Goal: Task Accomplishment & Management: Manage account settings

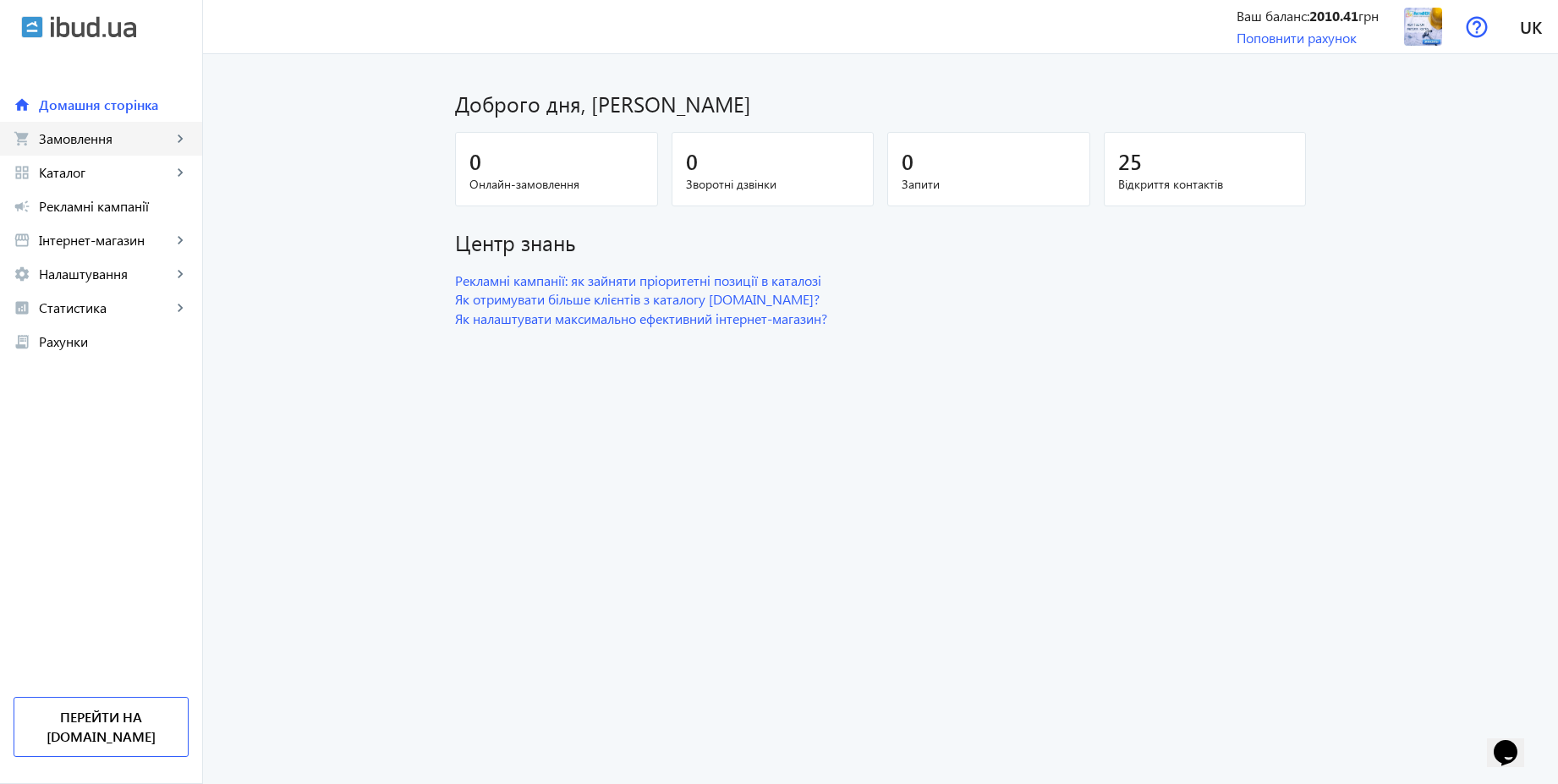
click at [140, 147] on link "shopping_cart Замовлення keyboard_arrow_right" at bounding box center [101, 139] width 203 height 34
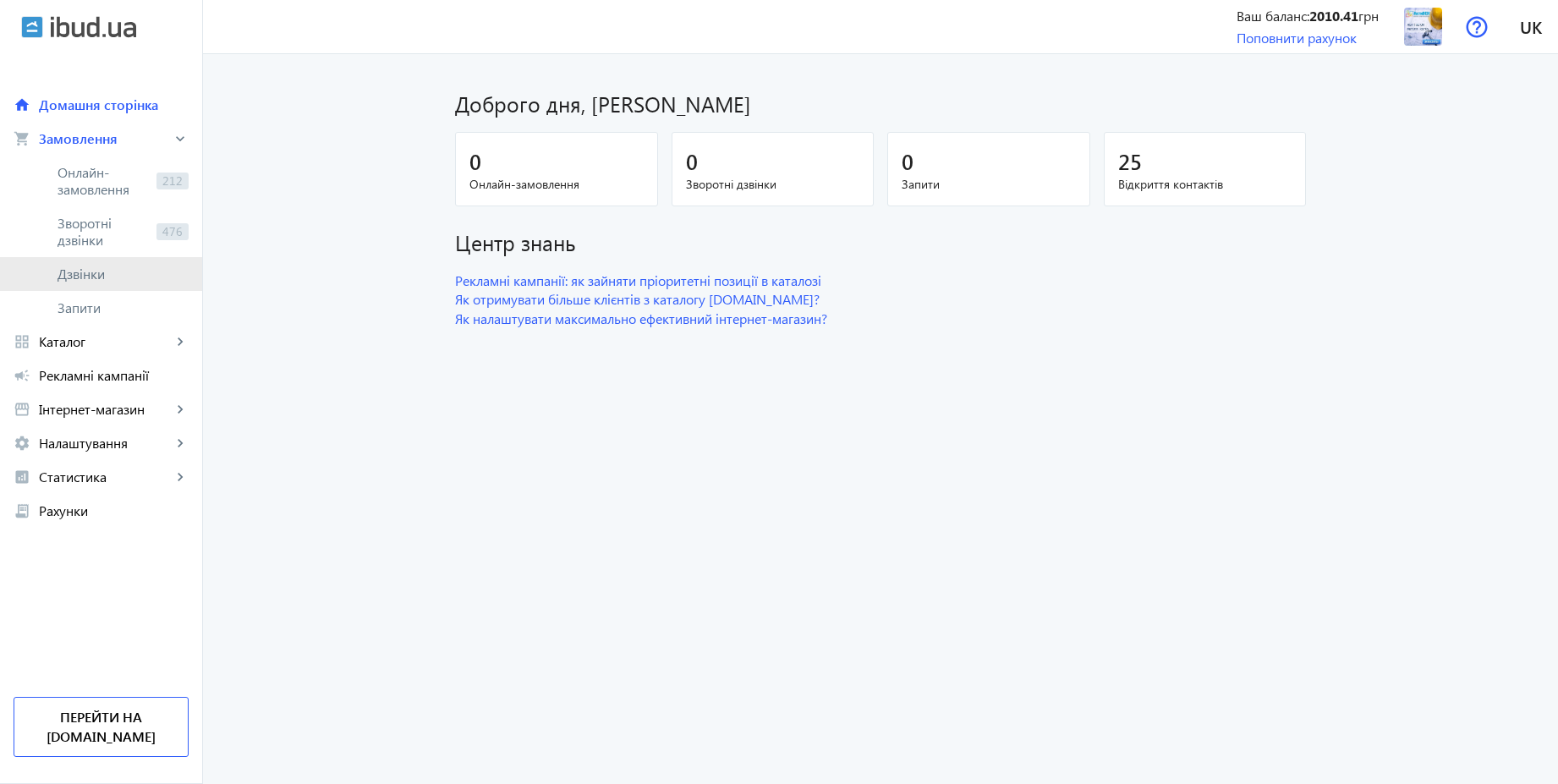
click at [86, 265] on span "Дзвінки" at bounding box center [123, 273] width 131 height 17
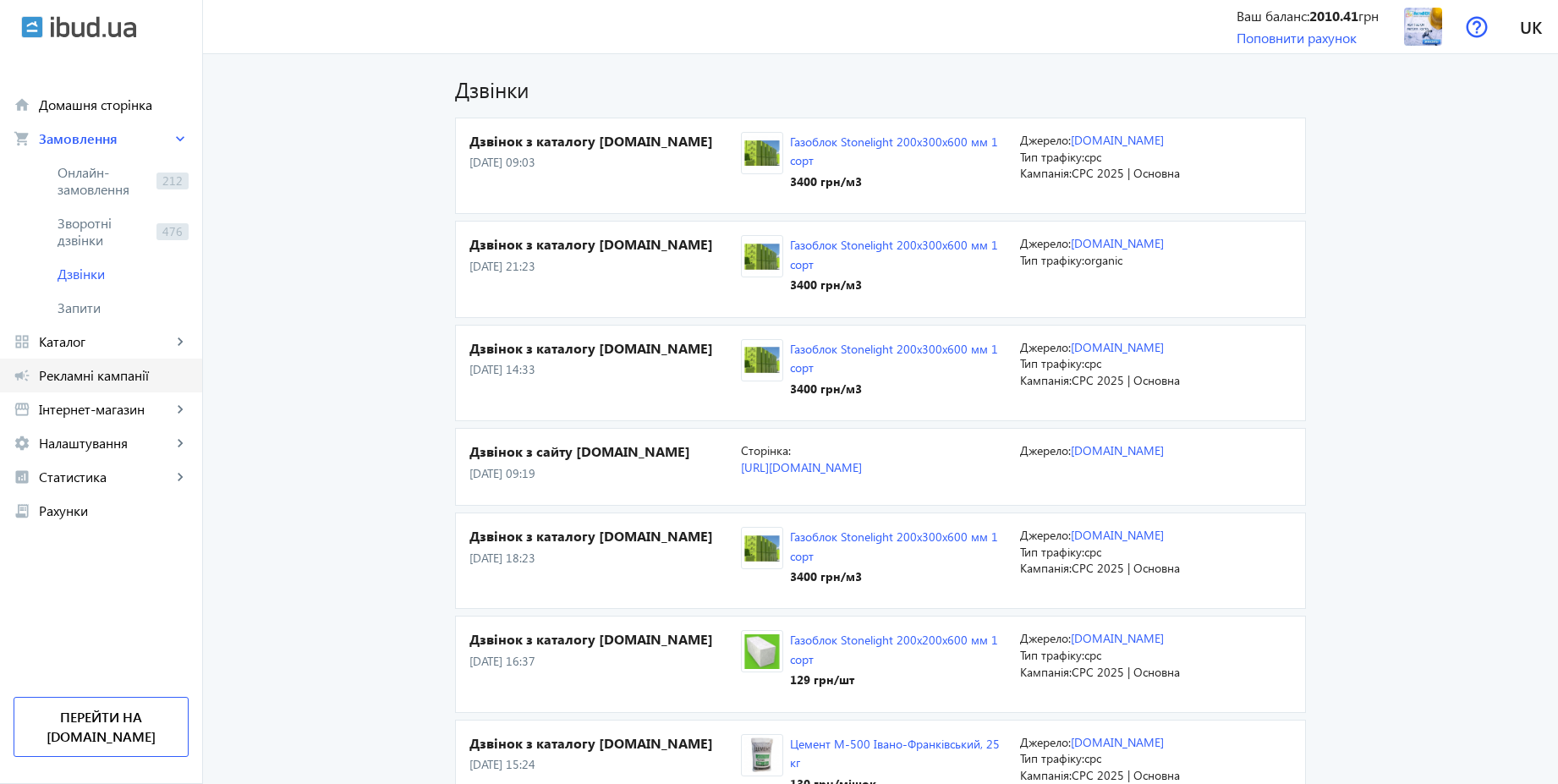
click at [95, 373] on span "Рекламні кампанії" at bounding box center [114, 375] width 150 height 17
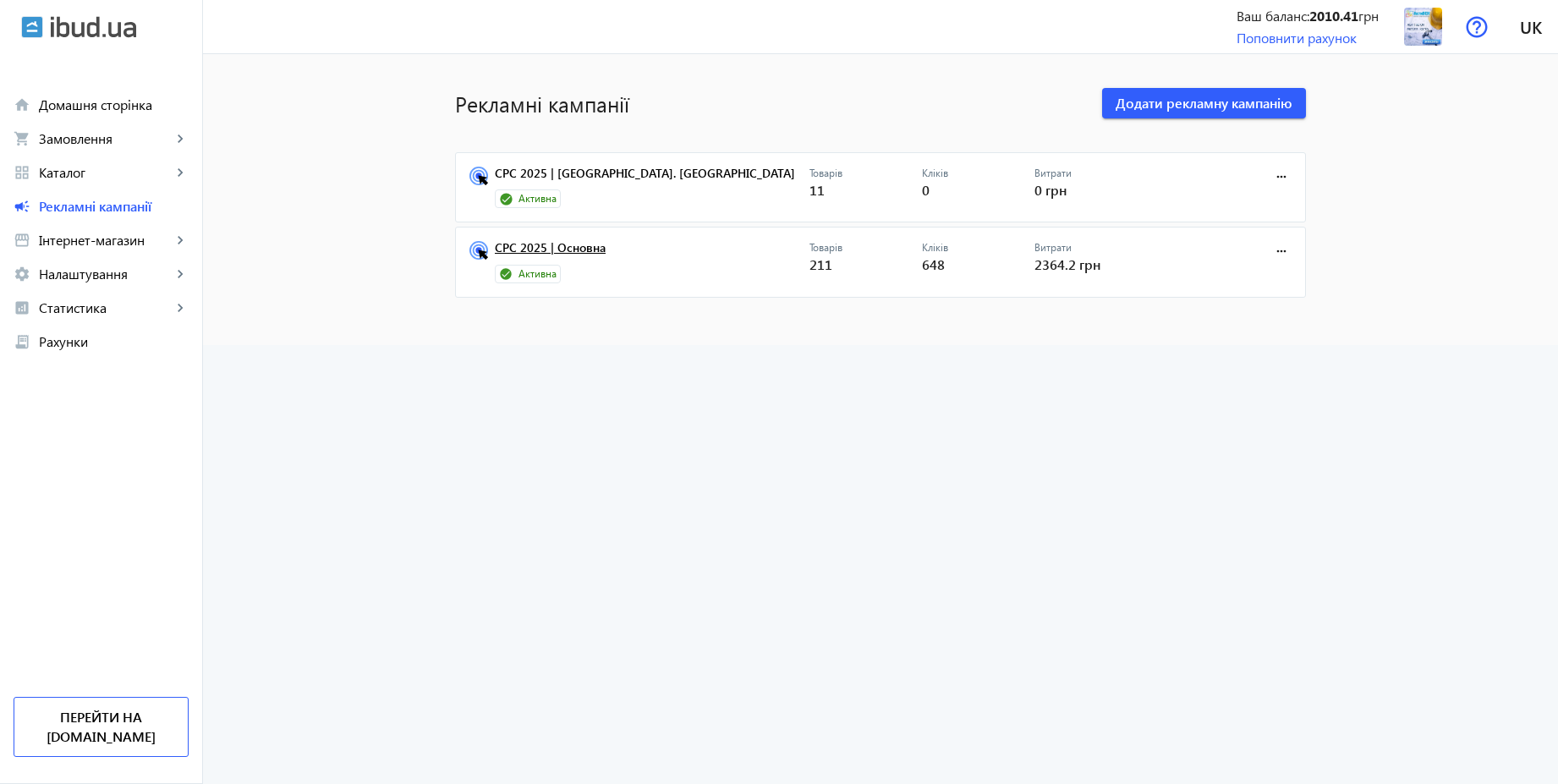
click at [580, 252] on link "CPC 2025 | Основна" at bounding box center [652, 253] width 314 height 24
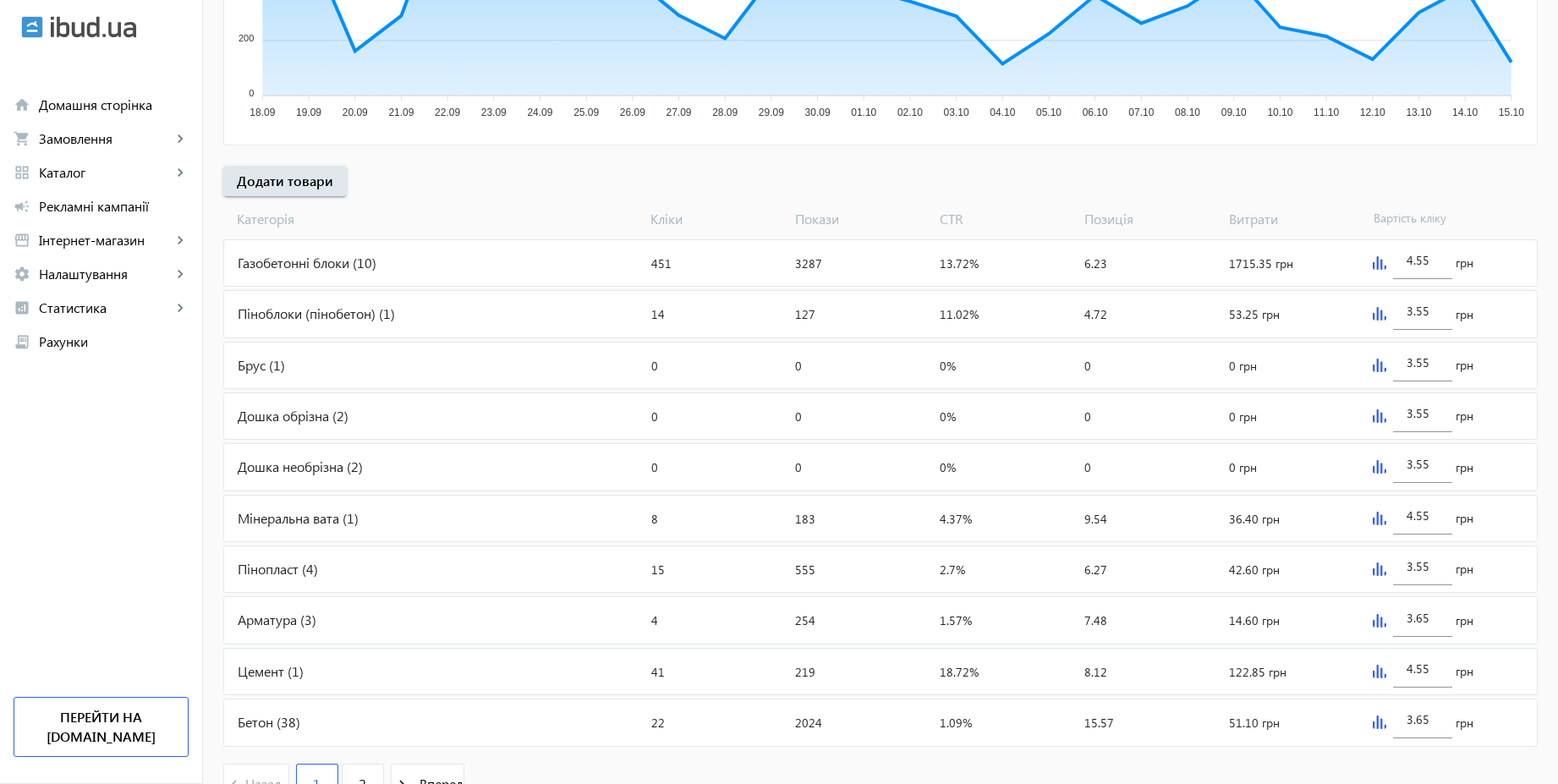
scroll to position [568, 0]
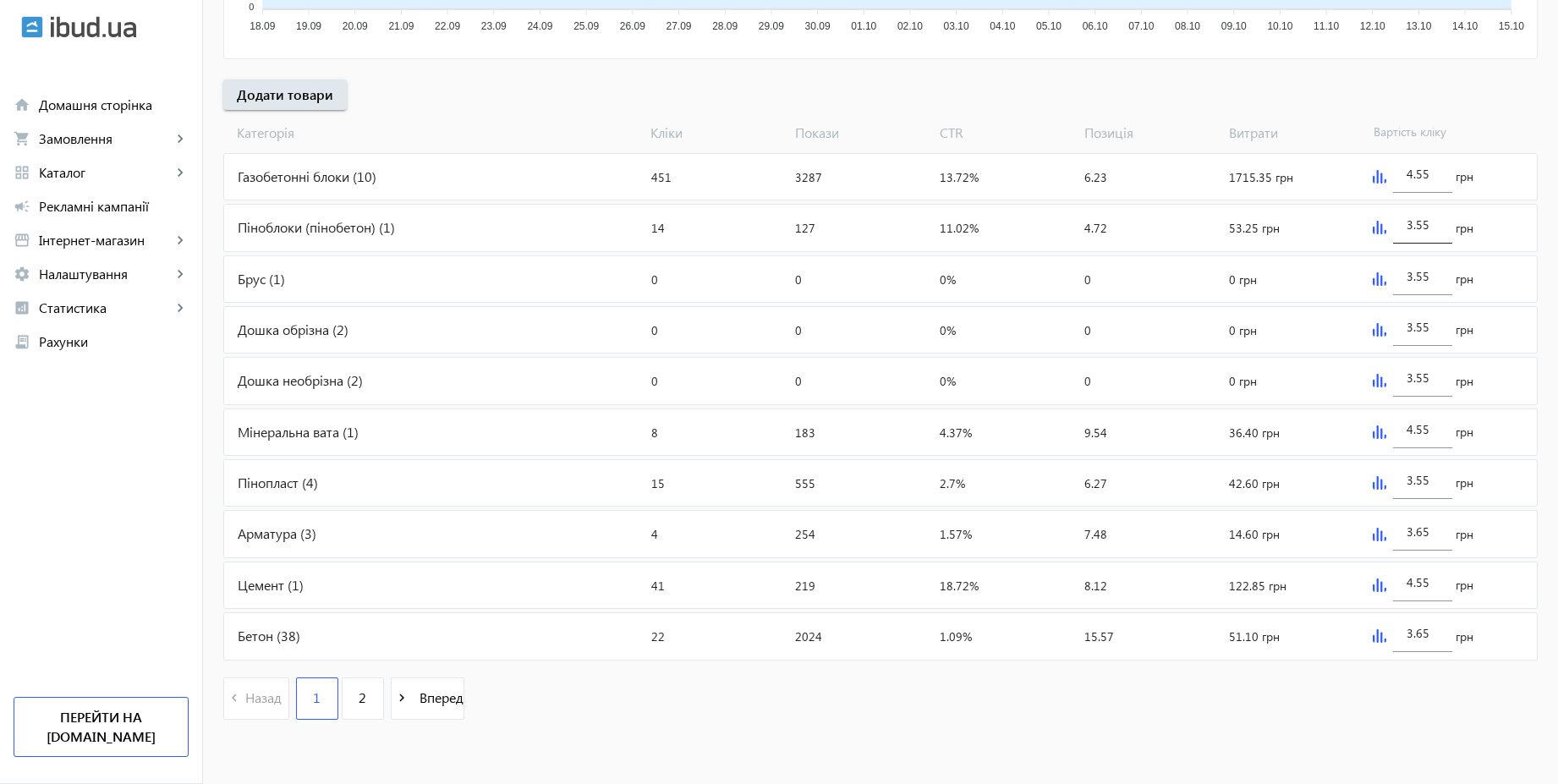
click at [1437, 223] on input "3.55" at bounding box center [1423, 224] width 32 height 16
click at [1434, 171] on input "4.55" at bounding box center [1423, 174] width 32 height 16
paste input "3"
type input "3.55"
click at [1479, 103] on div "arrow_back Рекламні кампанії CPC 2025 | Основна Зупинити Період: з [DATE] 15:41…" at bounding box center [880, 122] width 1355 height 1229
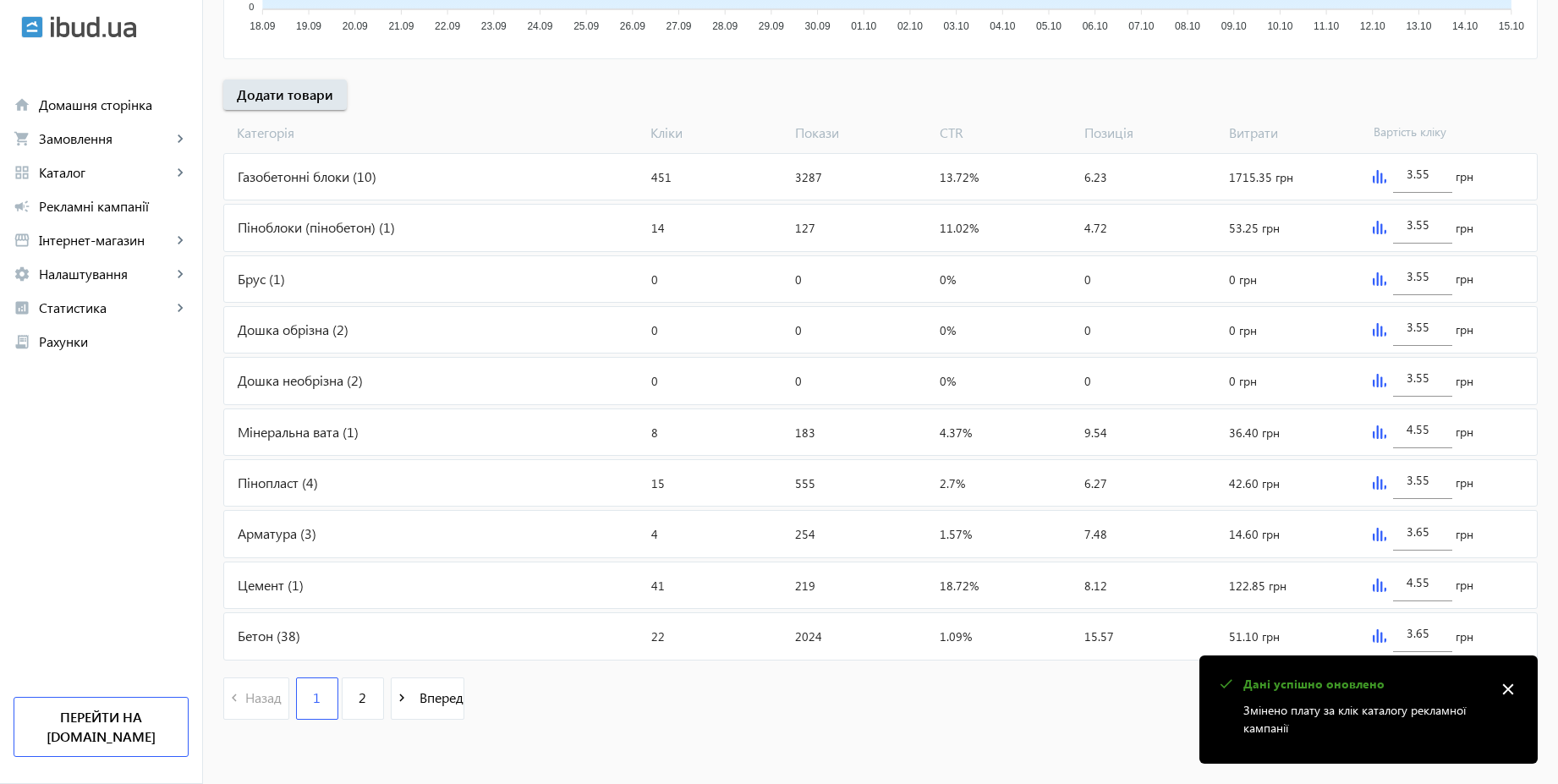
click at [1508, 685] on mat-icon "close" at bounding box center [1508, 688] width 25 height 25
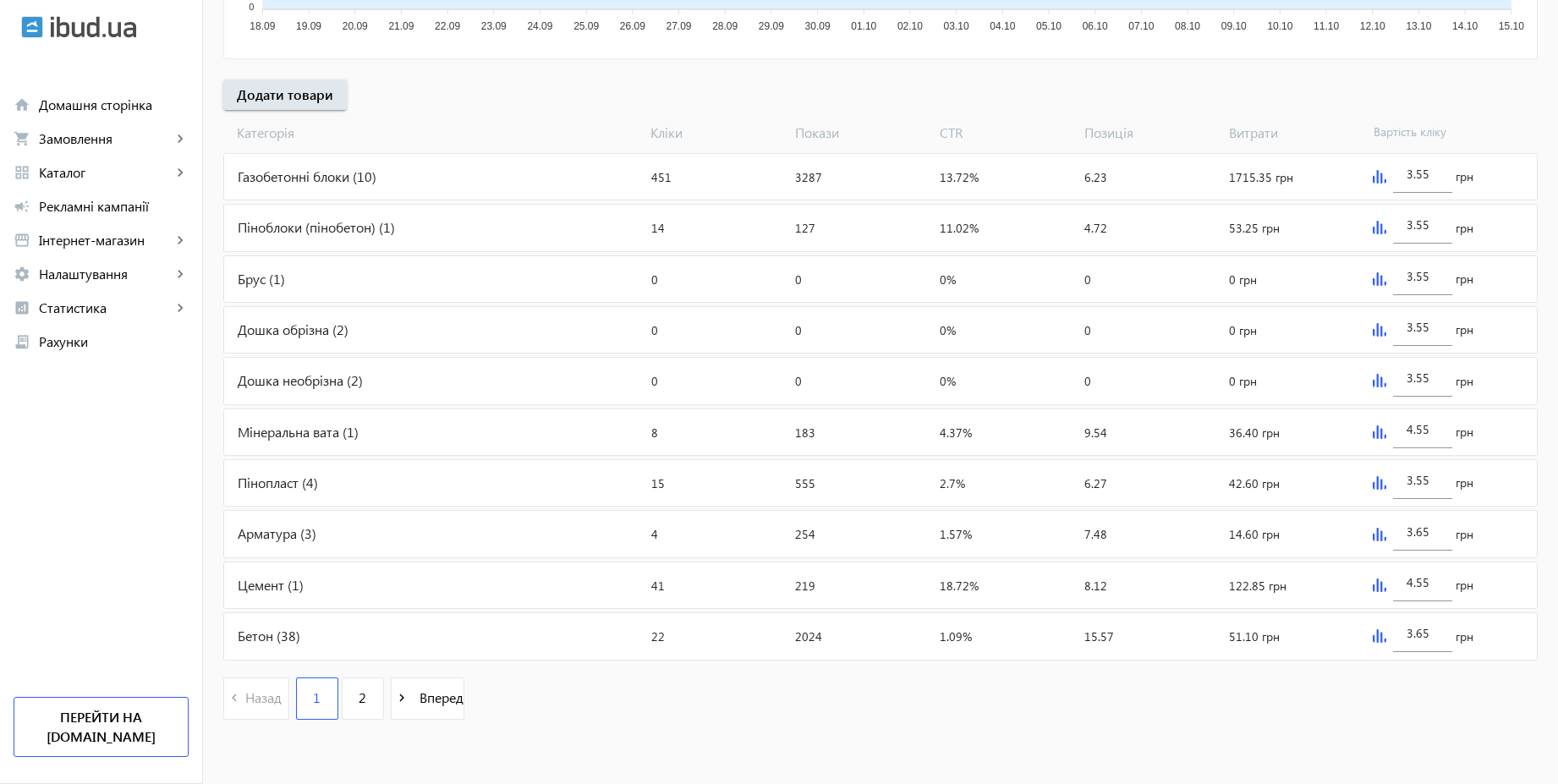
click at [1377, 430] on img at bounding box center [1380, 432] width 14 height 14
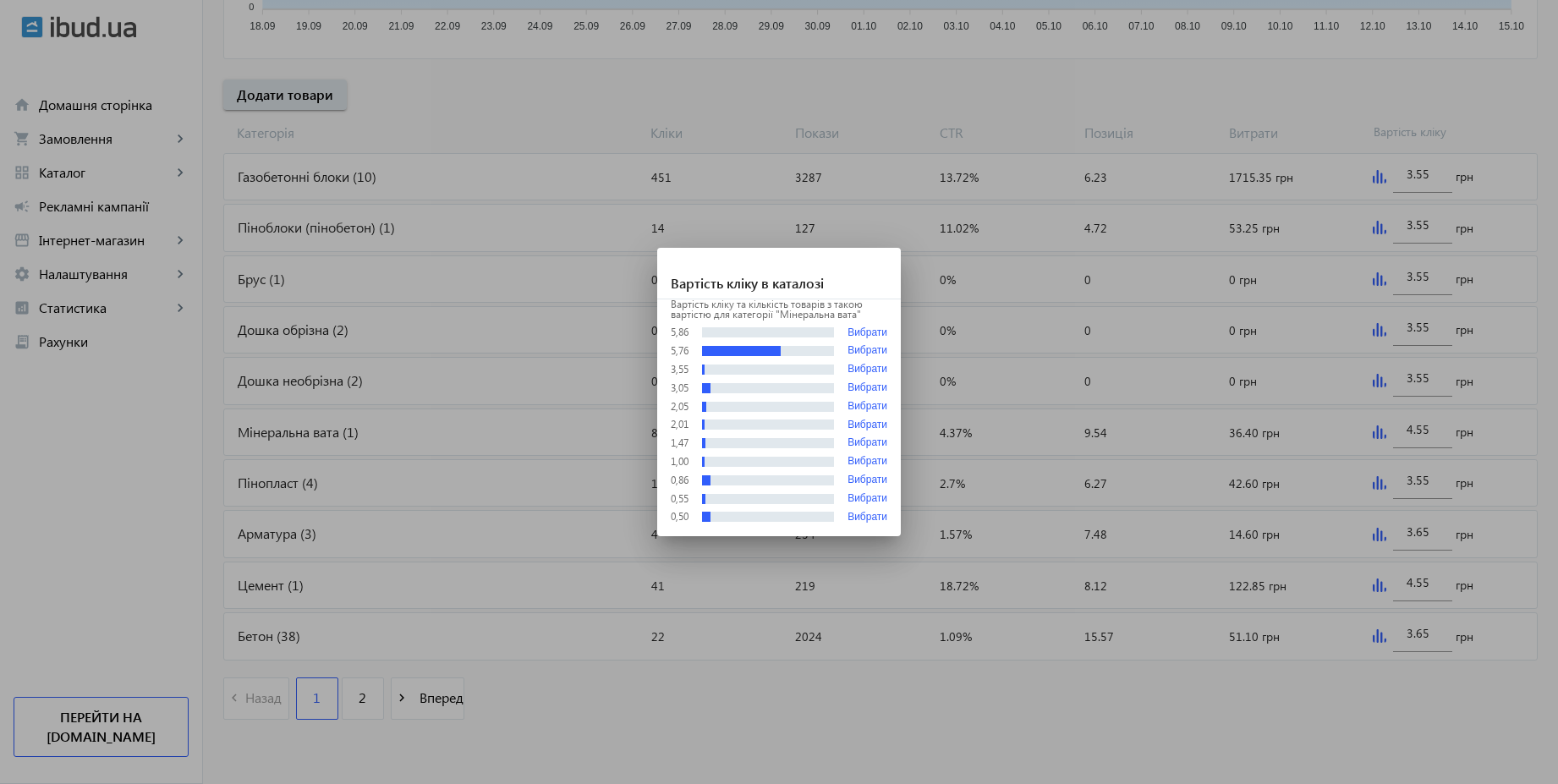
scroll to position [0, 0]
click at [1440, 426] on div at bounding box center [779, 392] width 1558 height 784
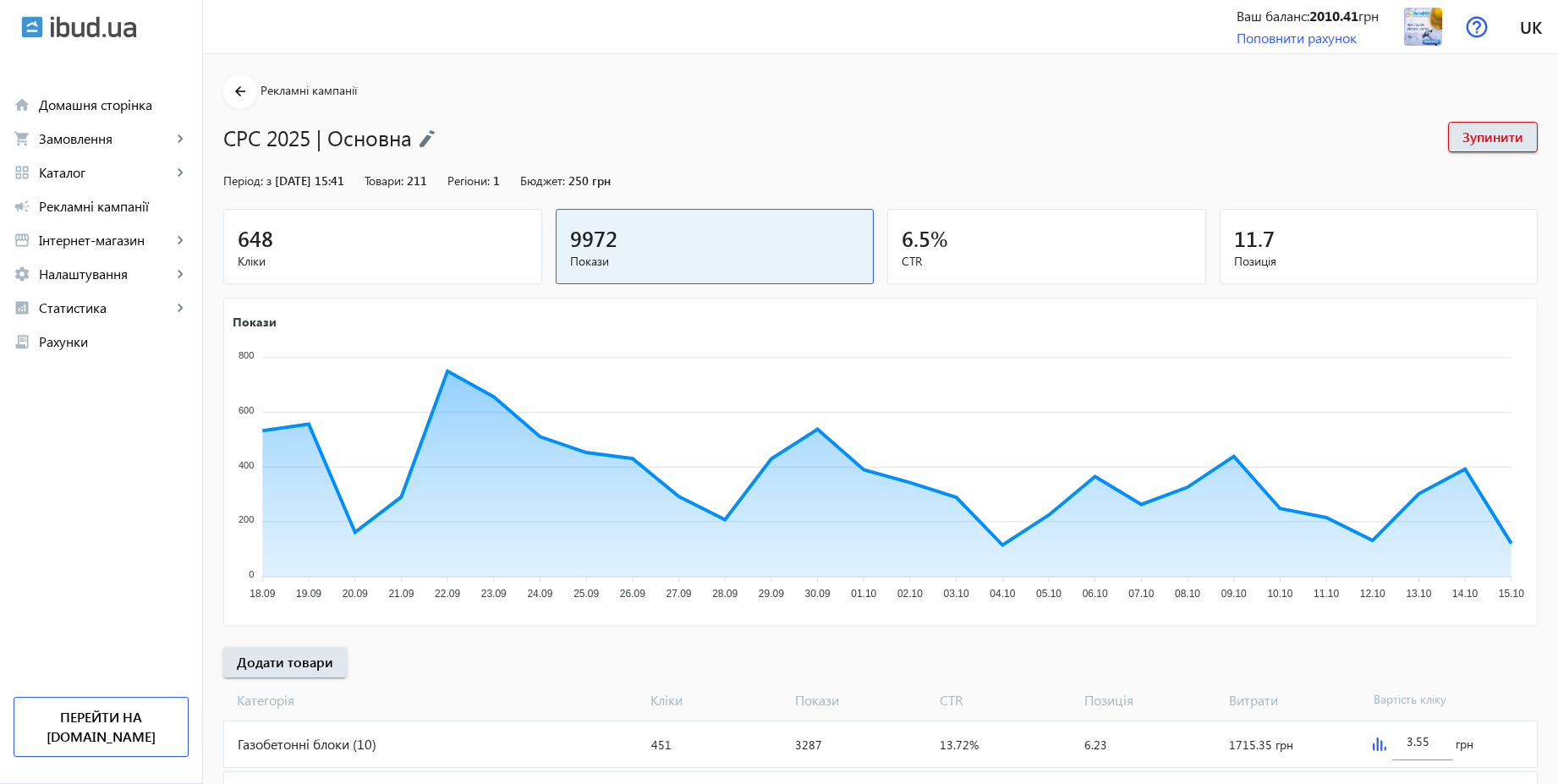
scroll to position [568, 0]
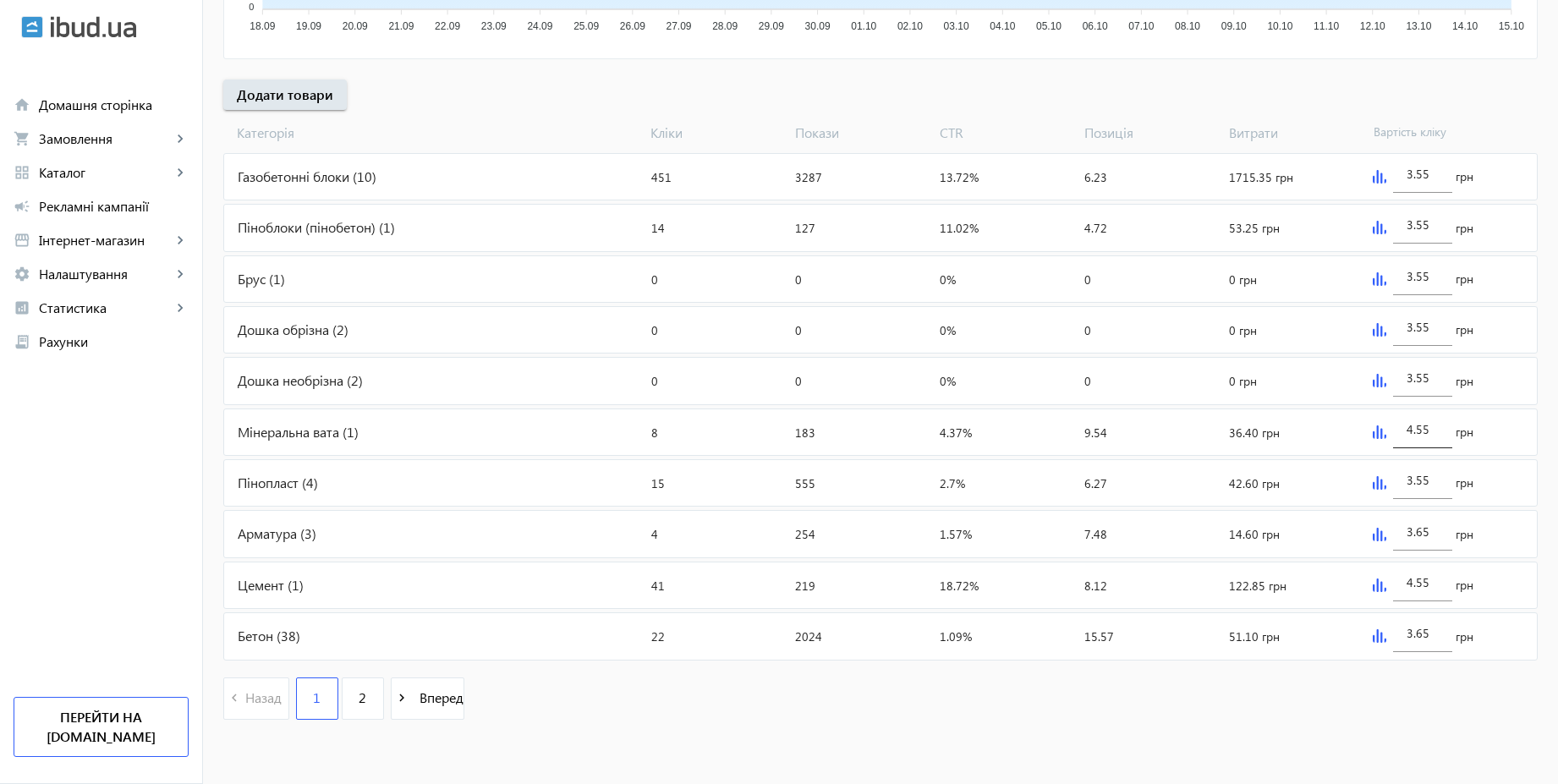
click at [1438, 434] on input "4.55" at bounding box center [1423, 429] width 32 height 16
paste input "3"
type input "3.55"
click at [1540, 411] on div "arrow_back Рекламні кампанії CPC 2025 | Основна Зупинити Період: з [DATE] 15:41…" at bounding box center [880, 122] width 1355 height 1229
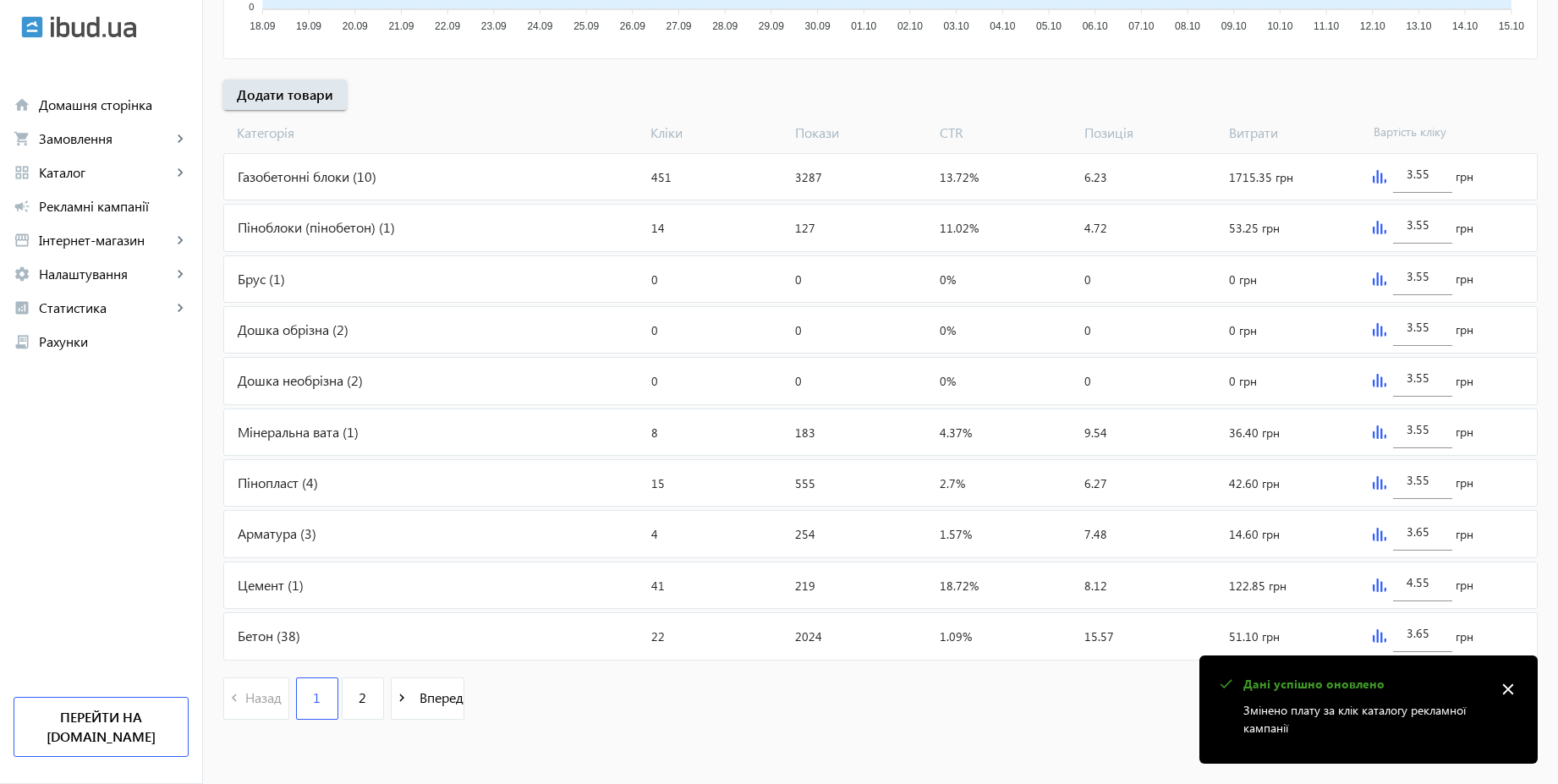
click at [1375, 589] on img at bounding box center [1380, 586] width 14 height 14
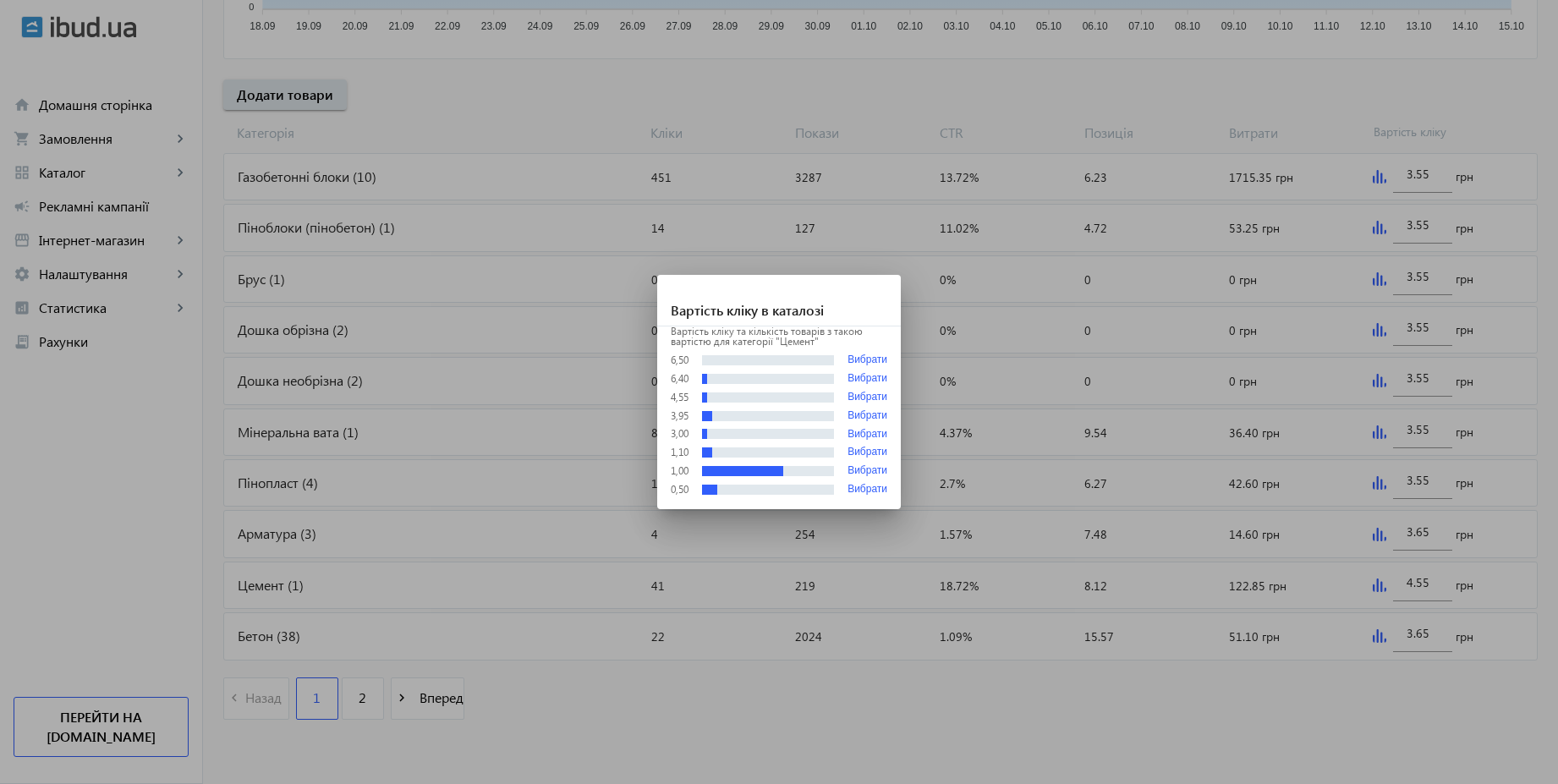
click at [1005, 735] on div at bounding box center [779, 392] width 1558 height 784
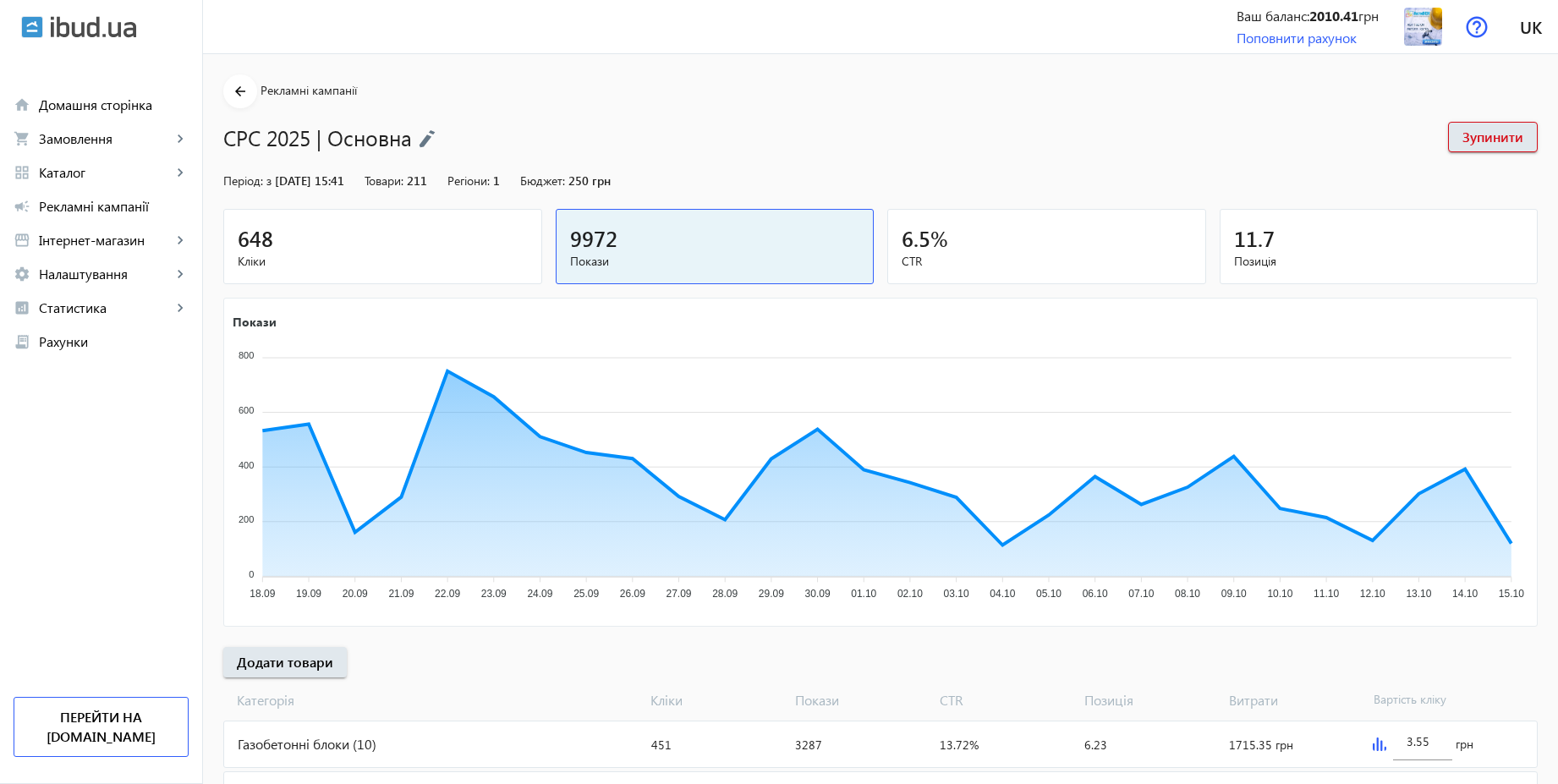
scroll to position [568, 0]
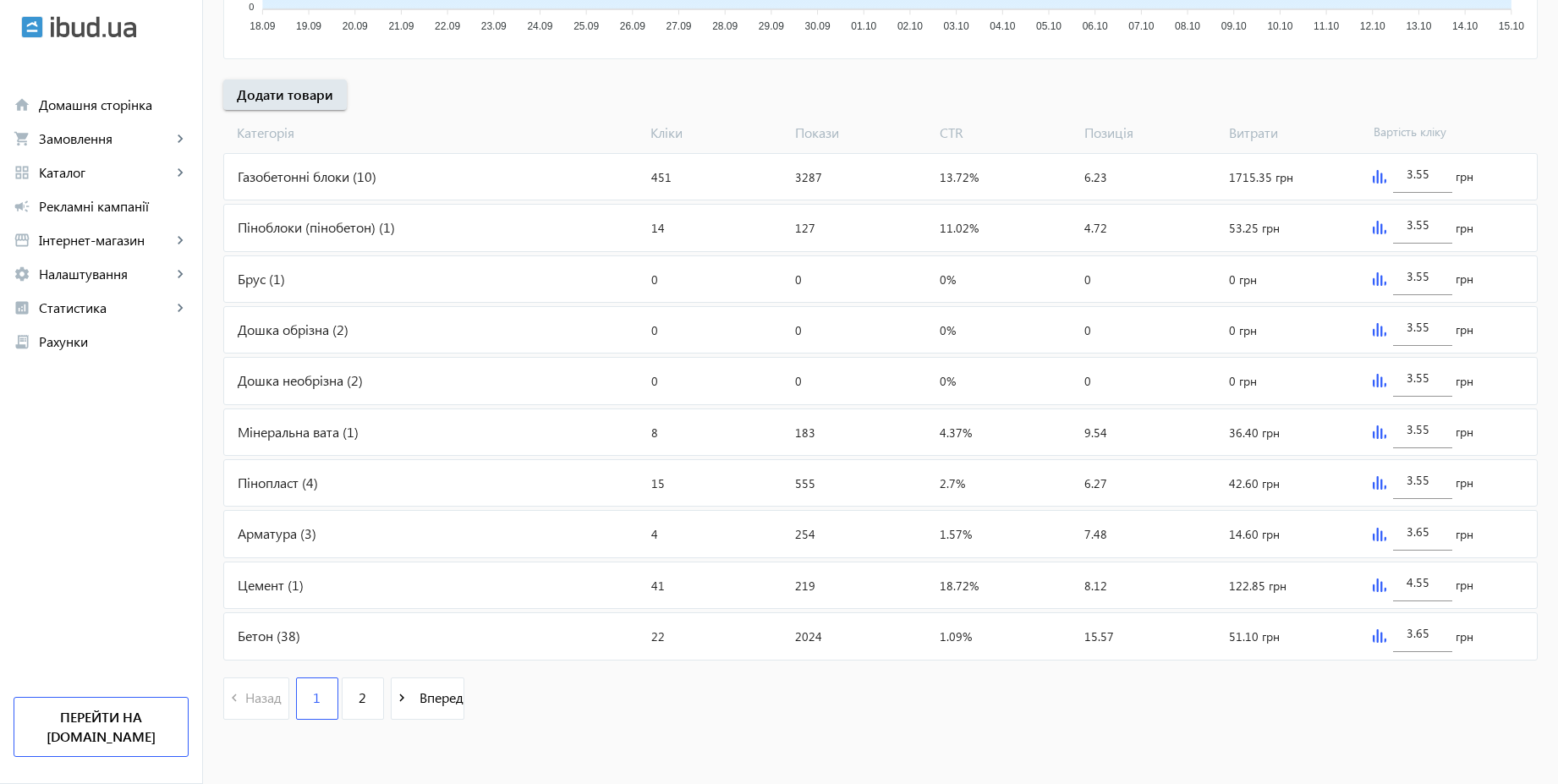
click at [1379, 224] on img at bounding box center [1380, 227] width 14 height 14
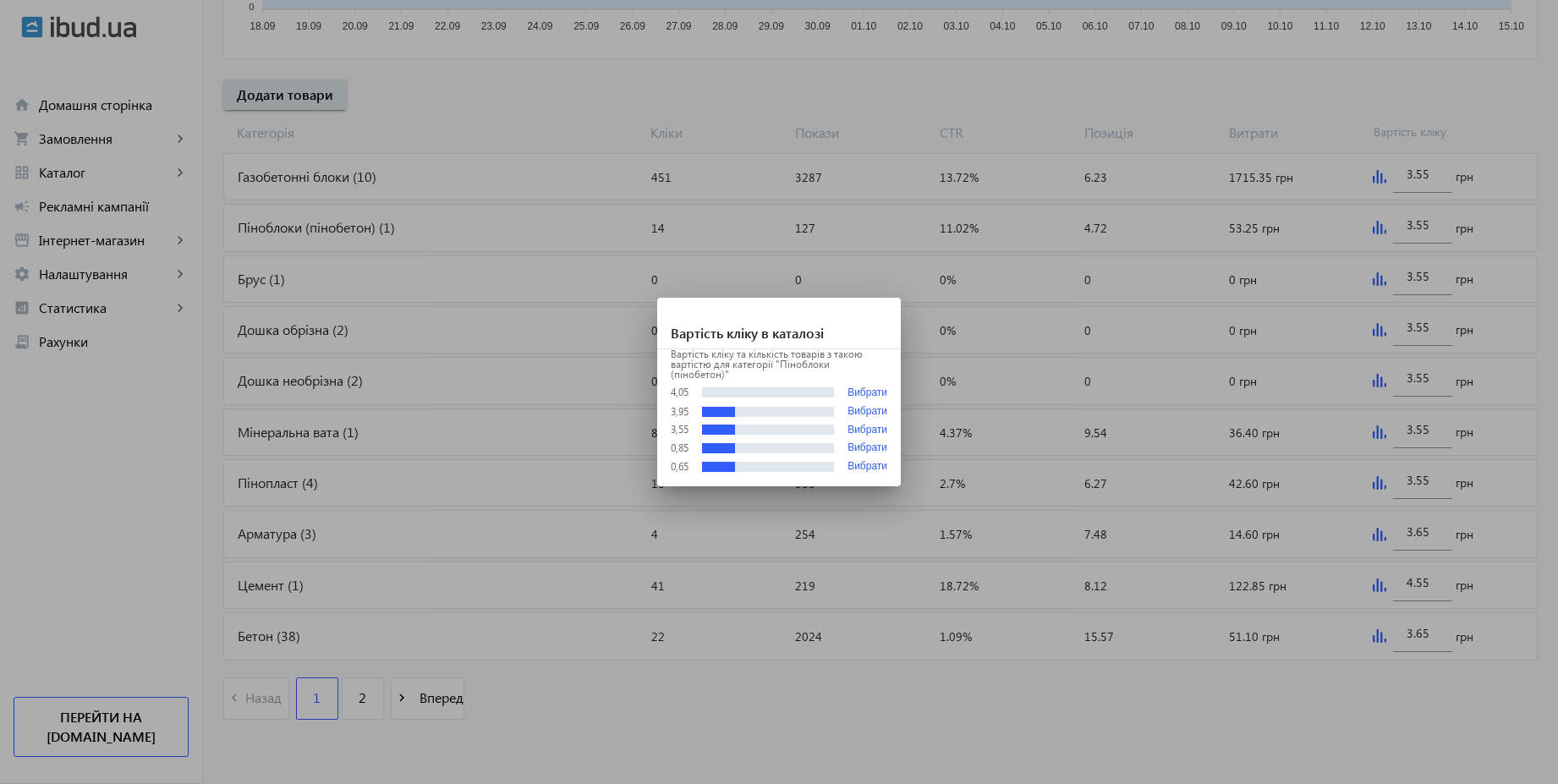
click at [1307, 86] on div at bounding box center [779, 392] width 1558 height 784
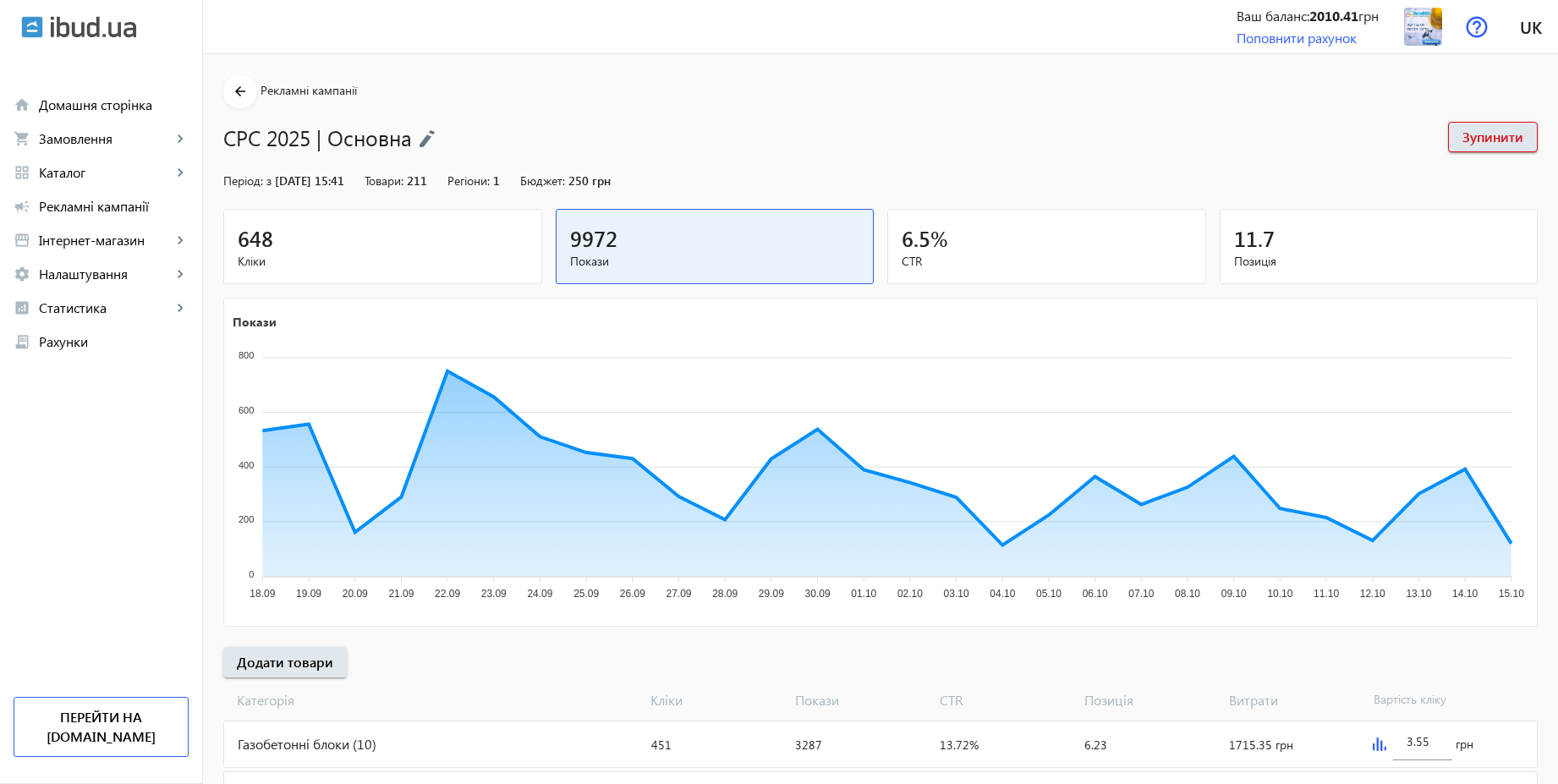
scroll to position [568, 0]
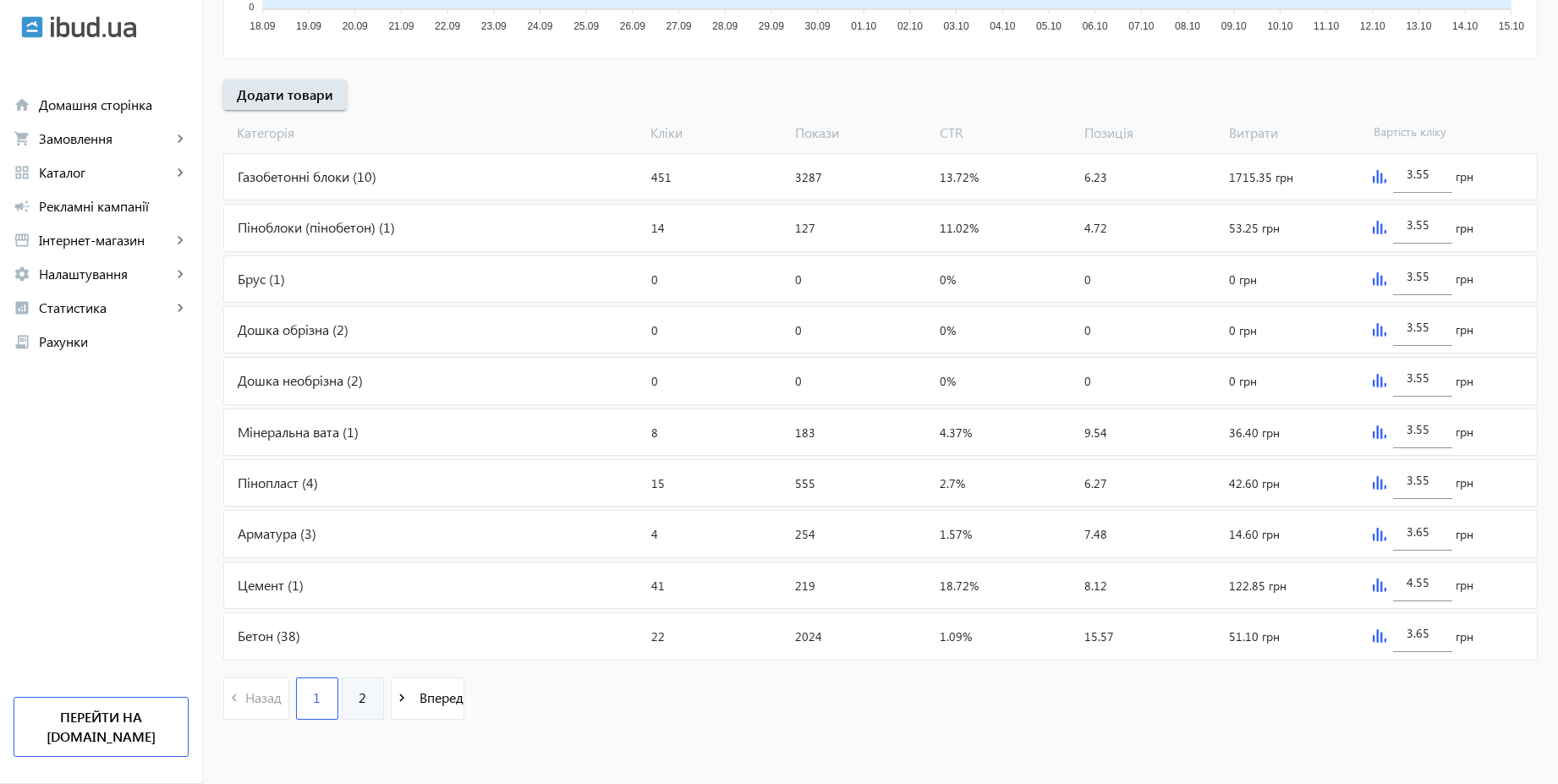
click at [358, 694] on span "2" at bounding box center [362, 697] width 8 height 19
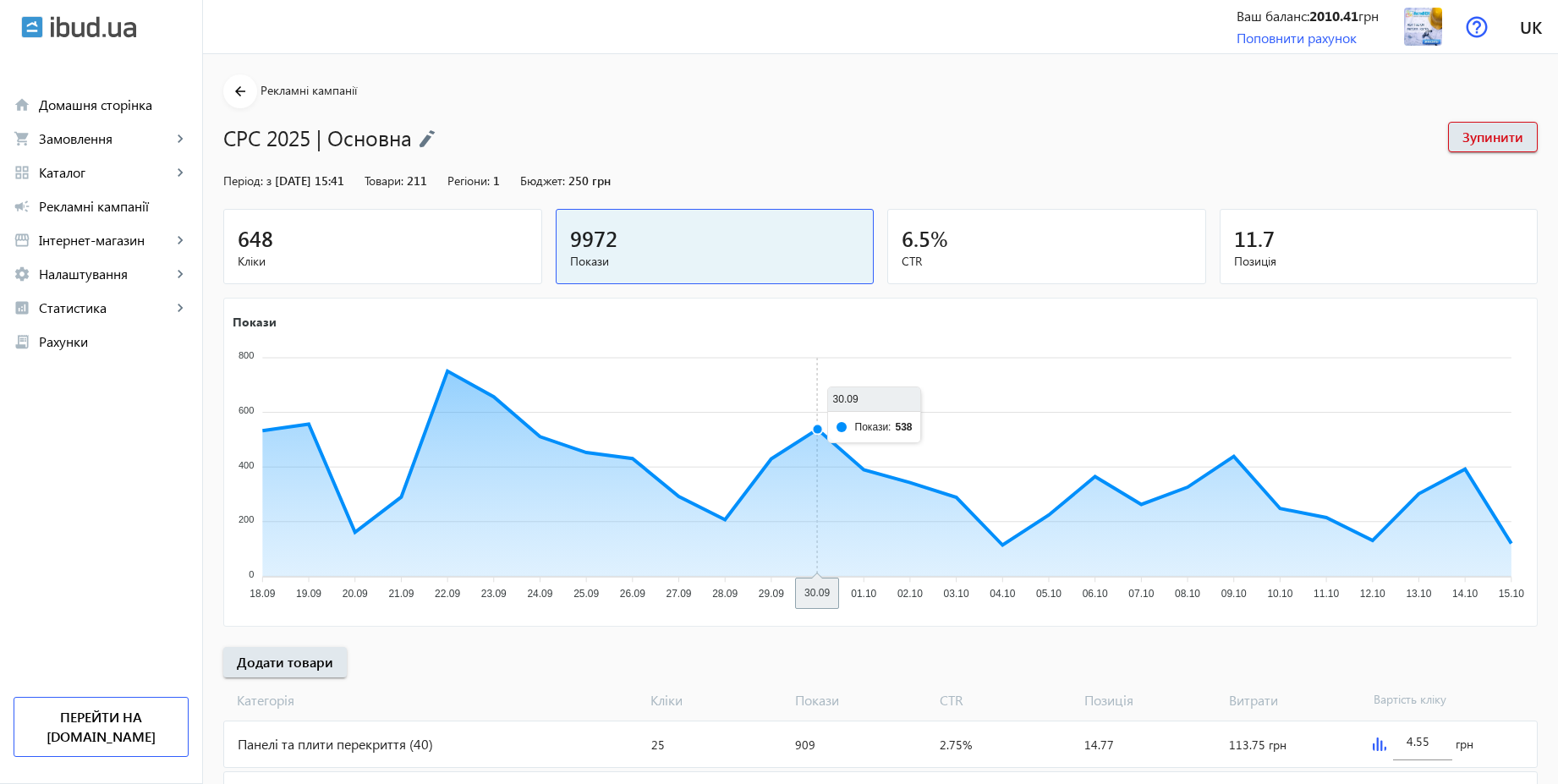
scroll to position [363, 0]
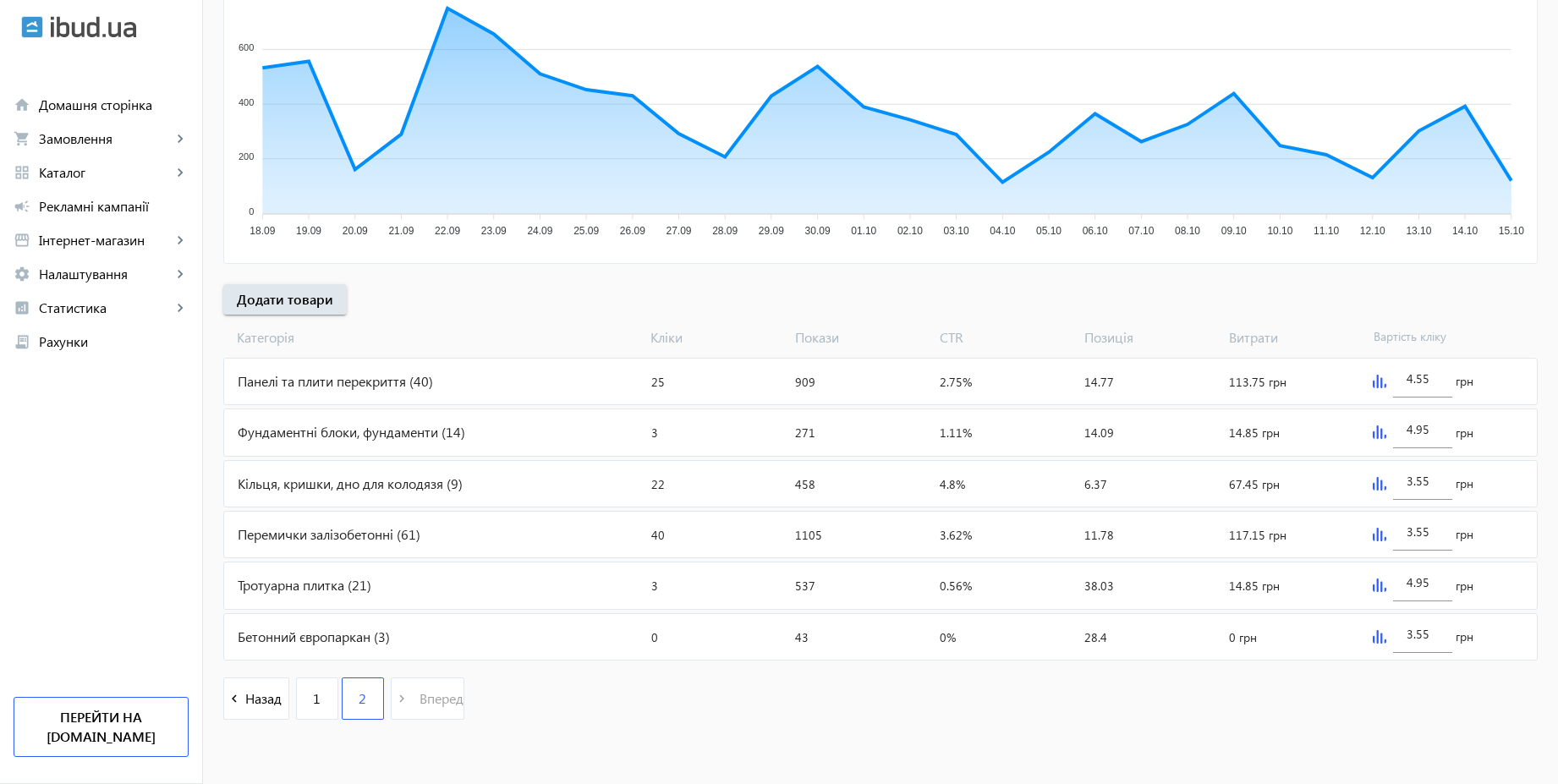
click at [1373, 380] on img at bounding box center [1380, 381] width 14 height 14
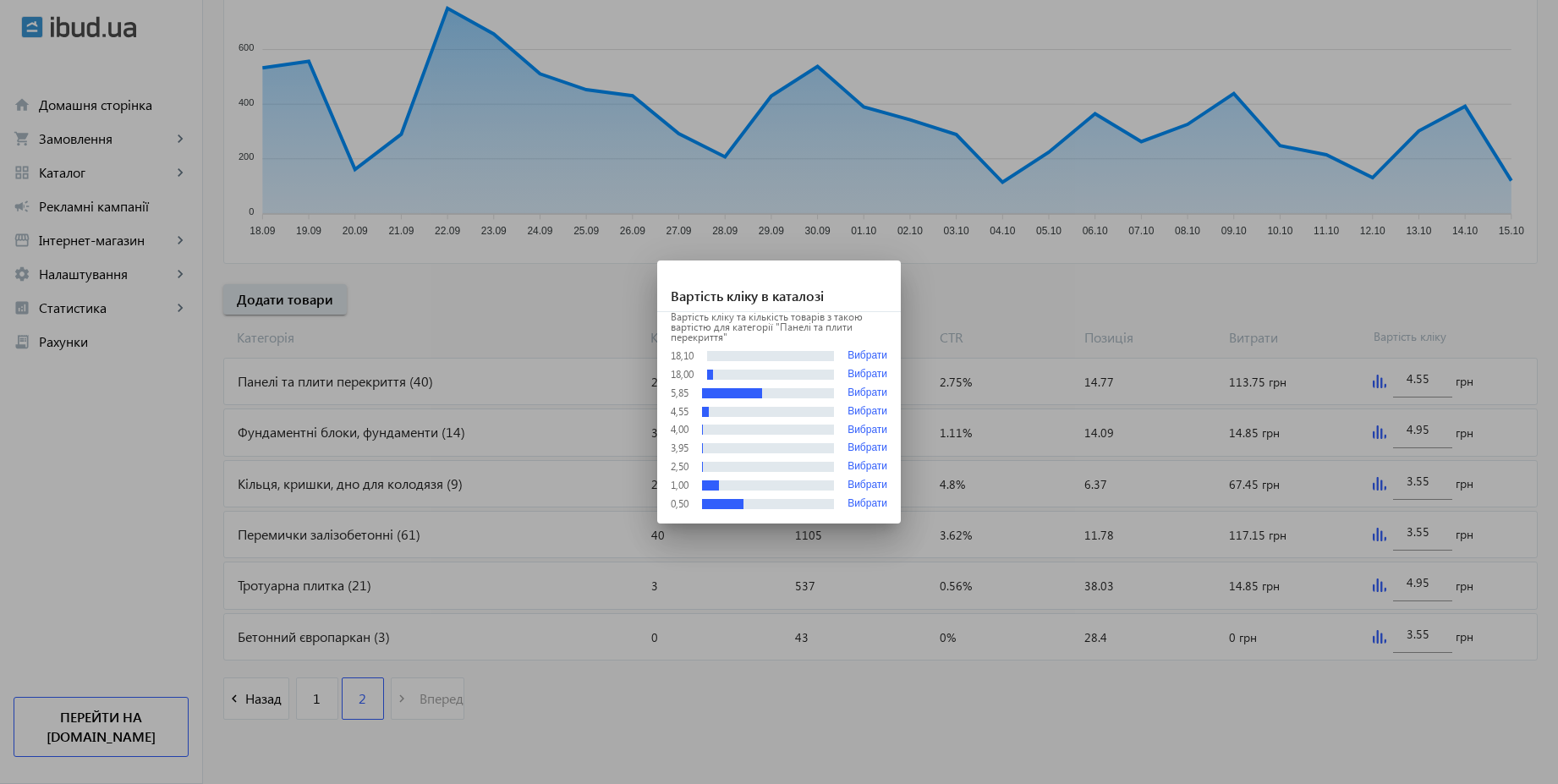
scroll to position [0, 0]
click at [1357, 294] on div at bounding box center [779, 392] width 1558 height 784
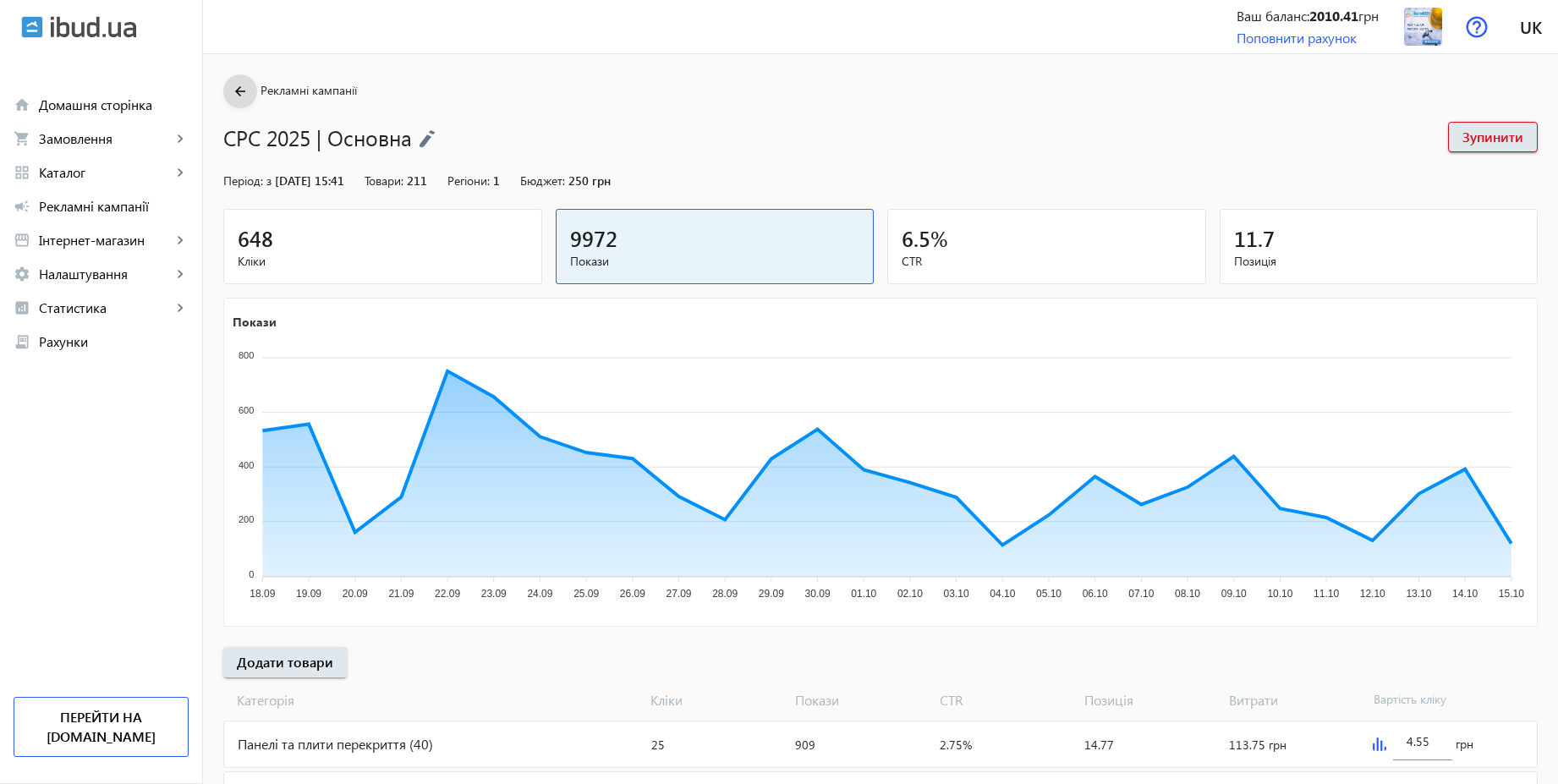
click at [239, 92] on mat-icon "arrow_back" at bounding box center [241, 91] width 21 height 21
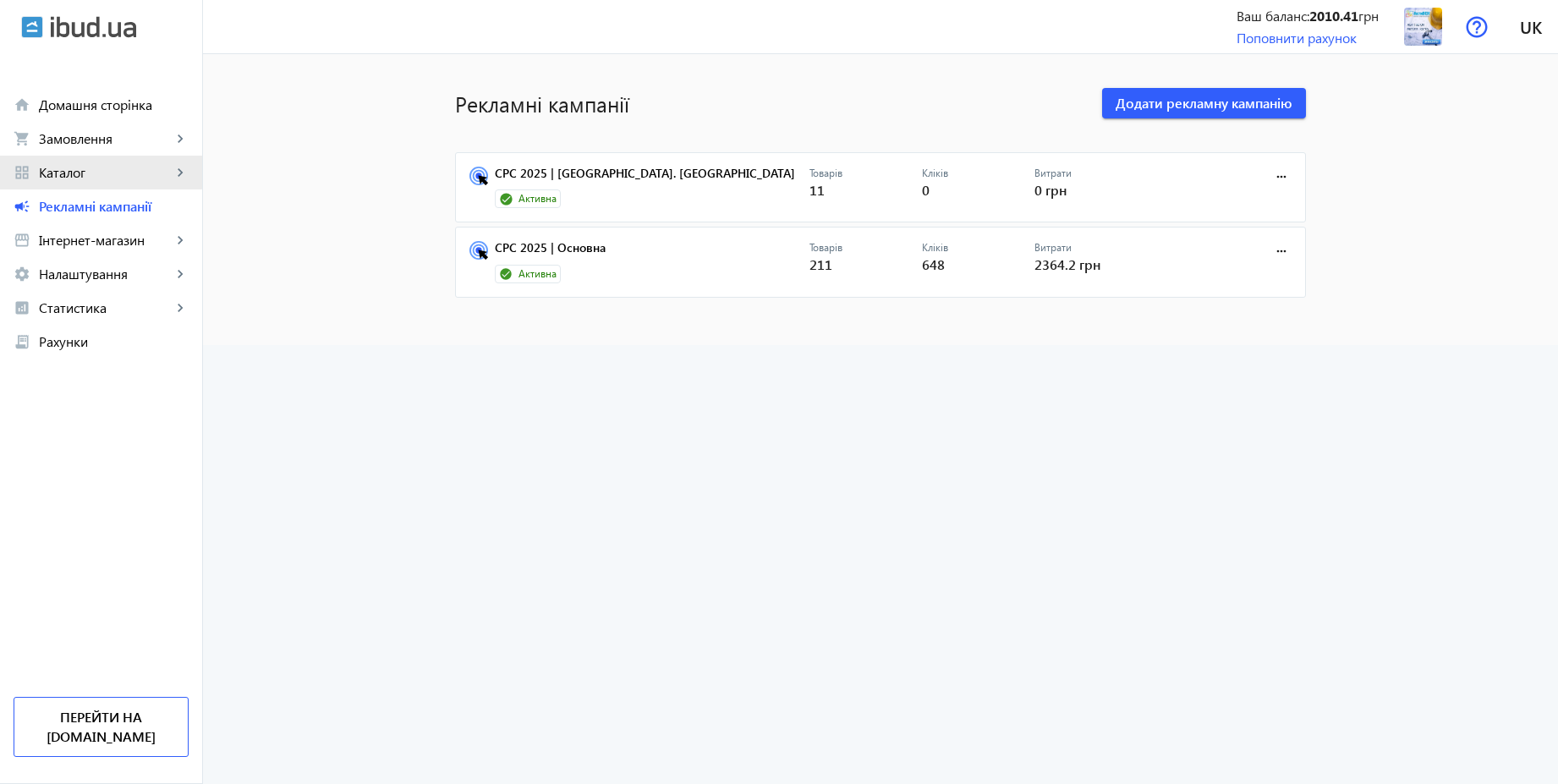
click at [88, 170] on span "Каталог" at bounding box center [105, 172] width 133 height 17
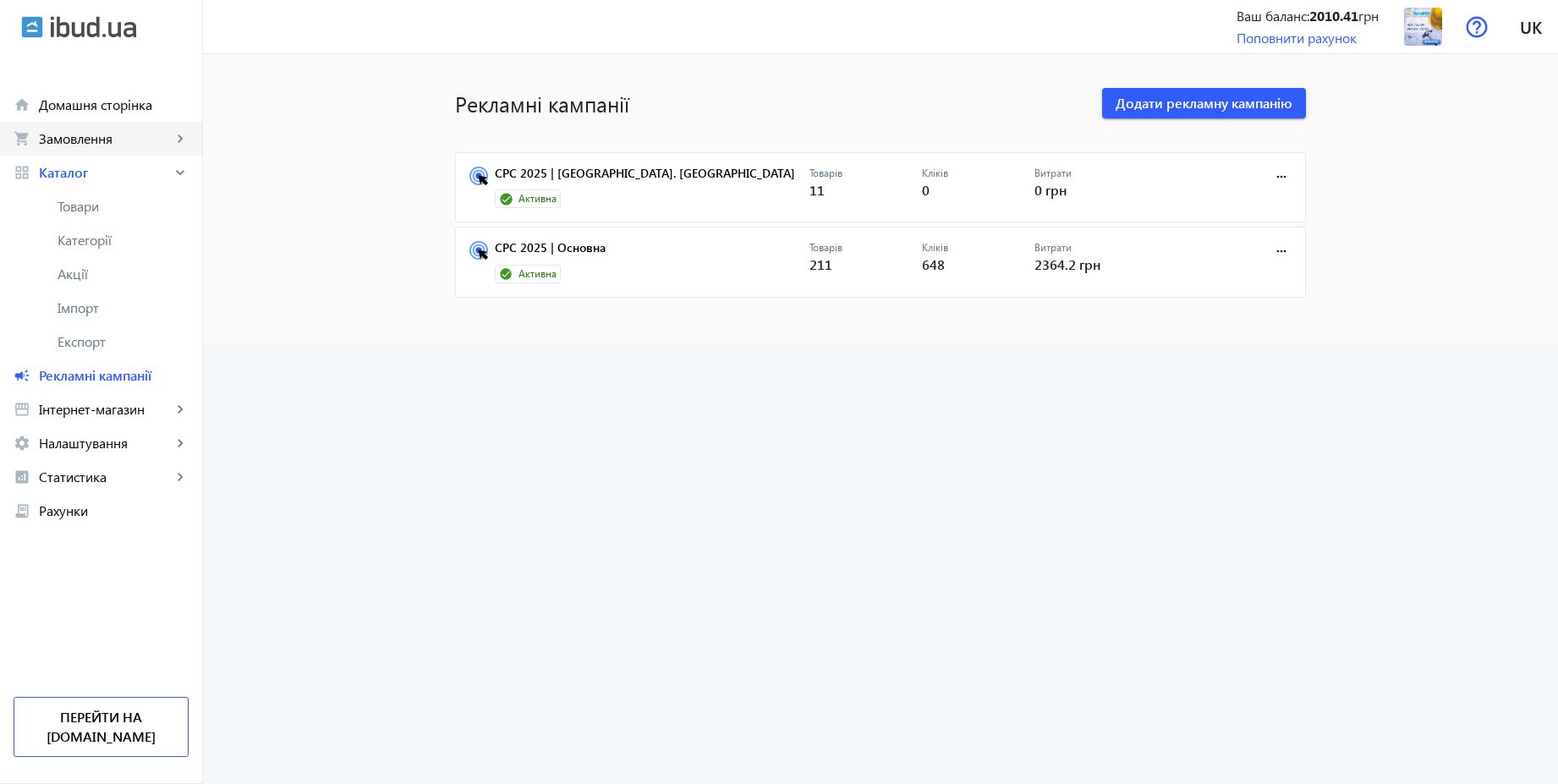
click at [75, 131] on span "Замовлення" at bounding box center [105, 139] width 133 height 17
click at [80, 279] on span "Дзвінки" at bounding box center [123, 273] width 131 height 17
